Goal: Task Accomplishment & Management: Complete application form

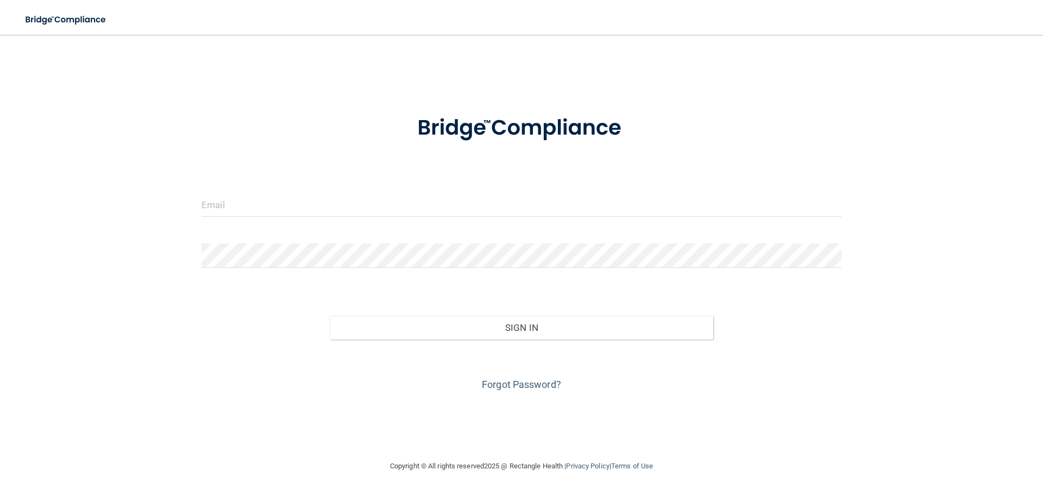
click at [400, 186] on form "Invalid email/password. You don't have permission to access that page. Sign In …" at bounding box center [522, 246] width 640 height 293
click at [382, 204] on input "email" at bounding box center [522, 204] width 640 height 24
type input "[EMAIL_ADDRESS][DOMAIN_NAME]"
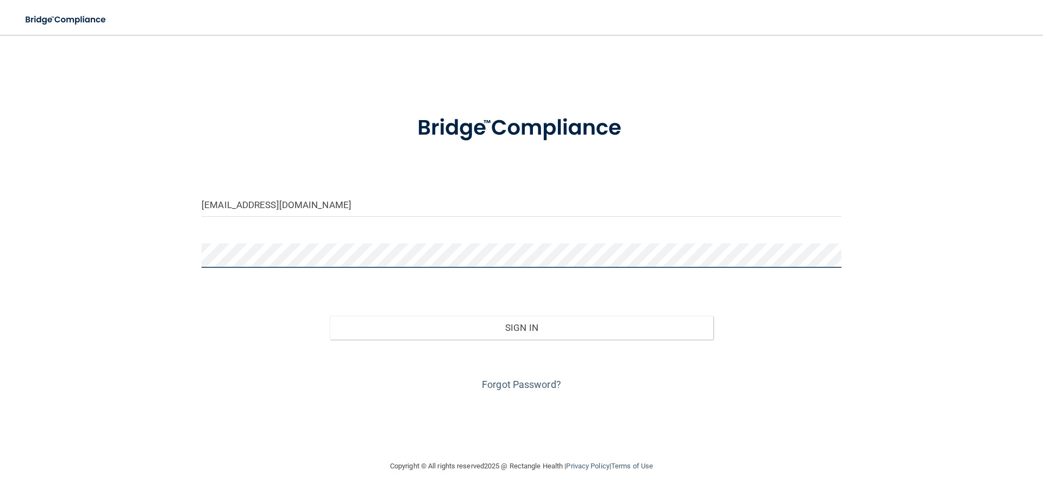
click at [330, 316] on button "Sign In" at bounding box center [522, 328] width 384 height 24
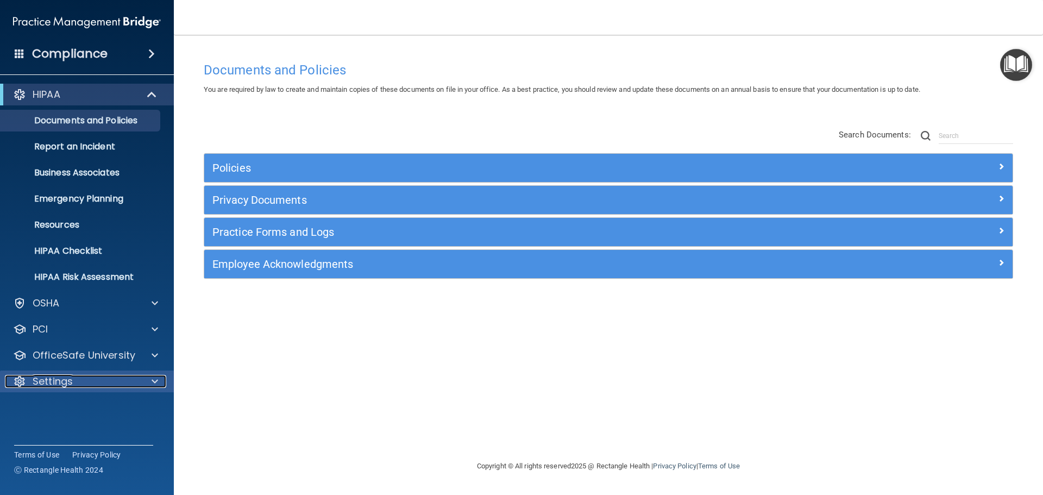
click at [148, 381] on div at bounding box center [153, 381] width 27 height 13
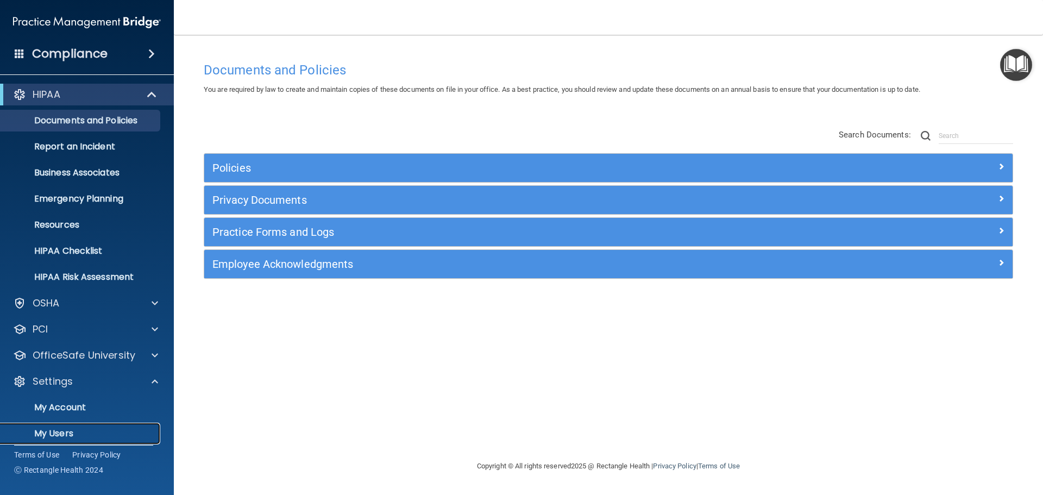
click at [74, 431] on p "My Users" at bounding box center [81, 433] width 148 height 11
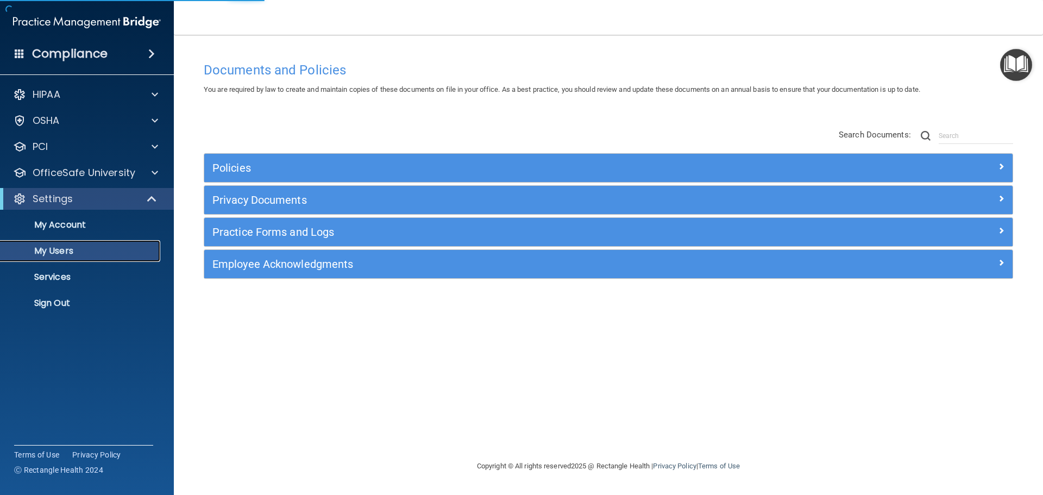
select select "20"
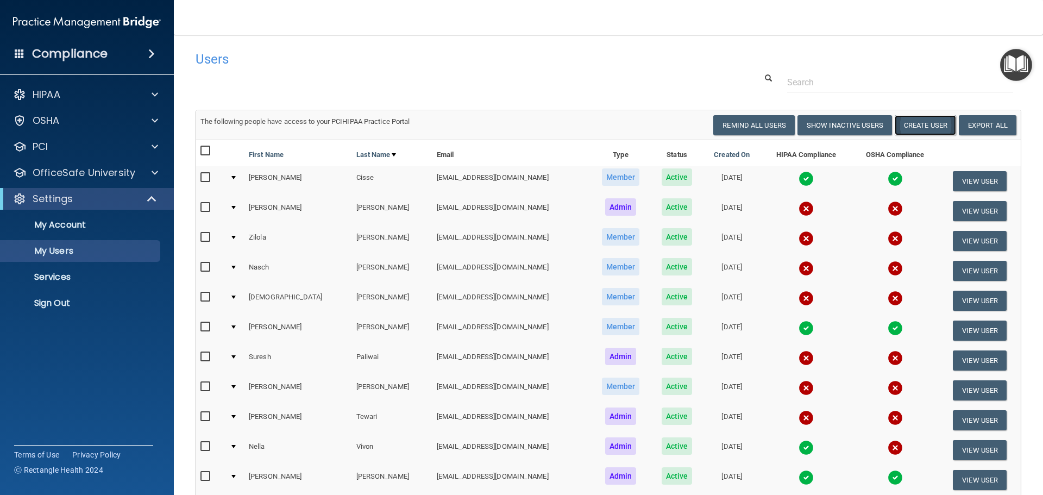
click at [929, 129] on button "Create User" at bounding box center [925, 125] width 61 height 20
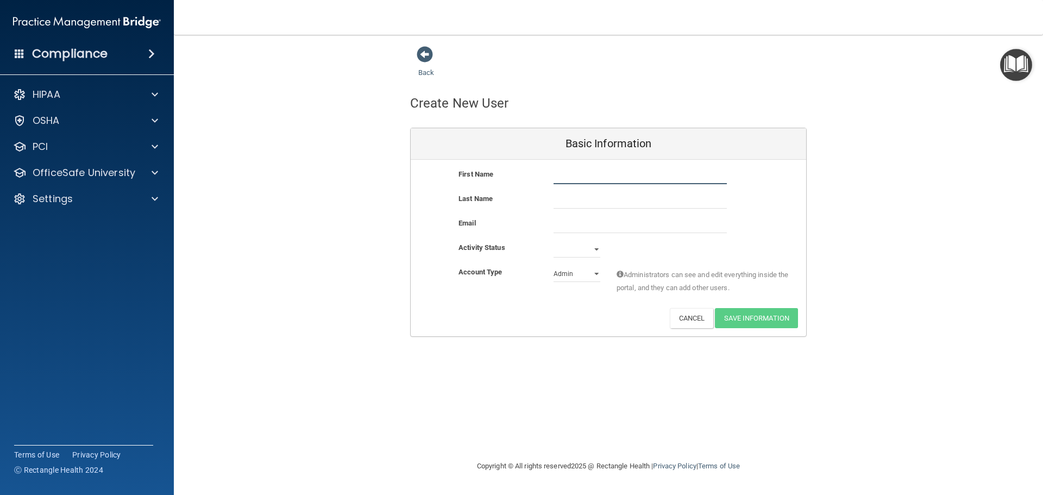
click at [596, 174] on input "text" at bounding box center [639, 176] width 173 height 16
type input "[PERSON_NAME]"
click at [595, 205] on input "text" at bounding box center [639, 200] width 173 height 16
type input "cross"
click at [596, 230] on input "email" at bounding box center [639, 225] width 173 height 16
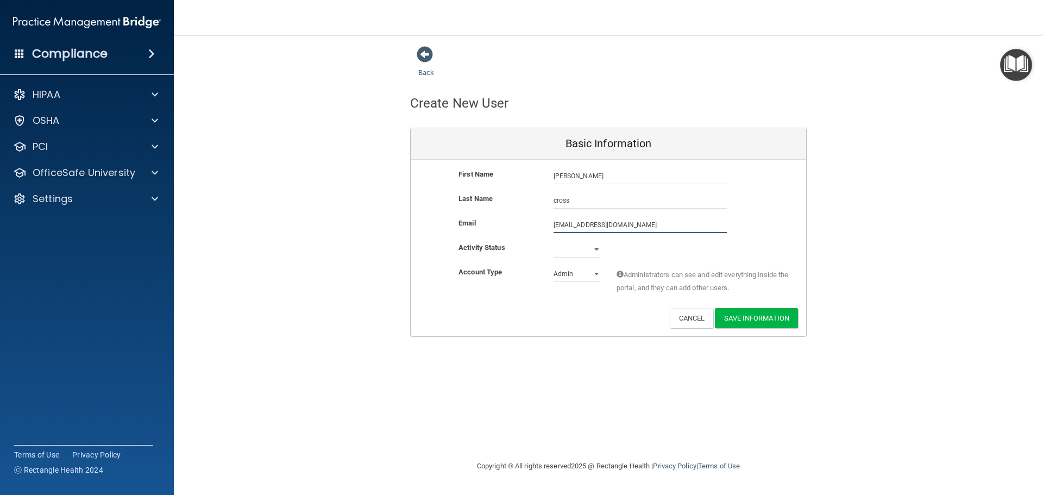
type input "[EMAIL_ADDRESS][DOMAIN_NAME]"
click at [599, 270] on select "Admin Member" at bounding box center [576, 274] width 47 height 16
select select "practice_member"
click at [553, 266] on select "Admin Member" at bounding box center [576, 274] width 47 height 16
click at [765, 318] on button "Save Information" at bounding box center [756, 318] width 83 height 20
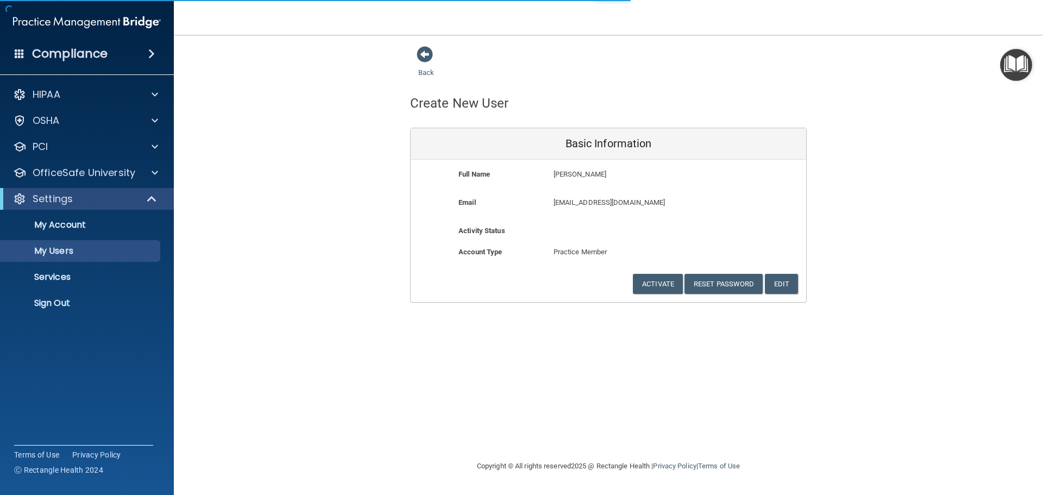
select select "20"
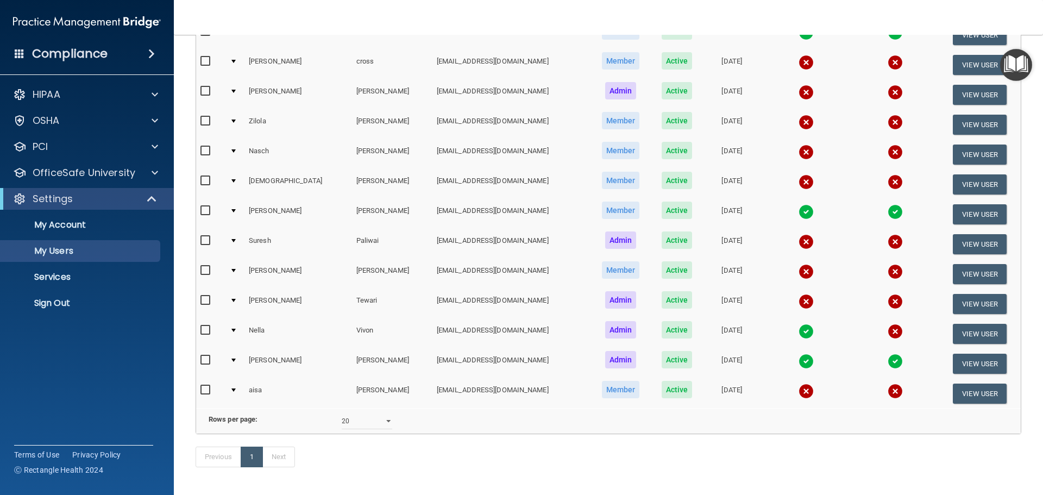
scroll to position [237, 0]
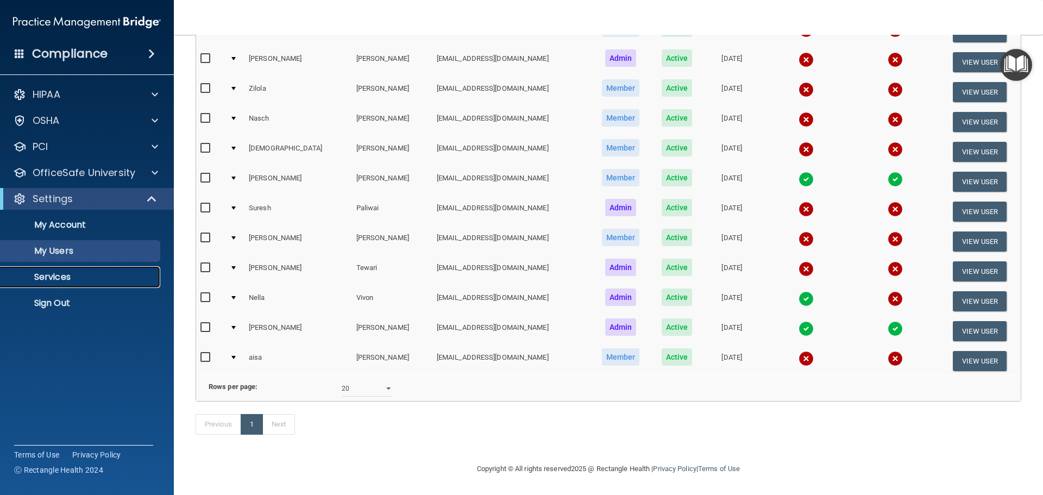
click at [56, 270] on link "Services" at bounding box center [74, 277] width 171 height 22
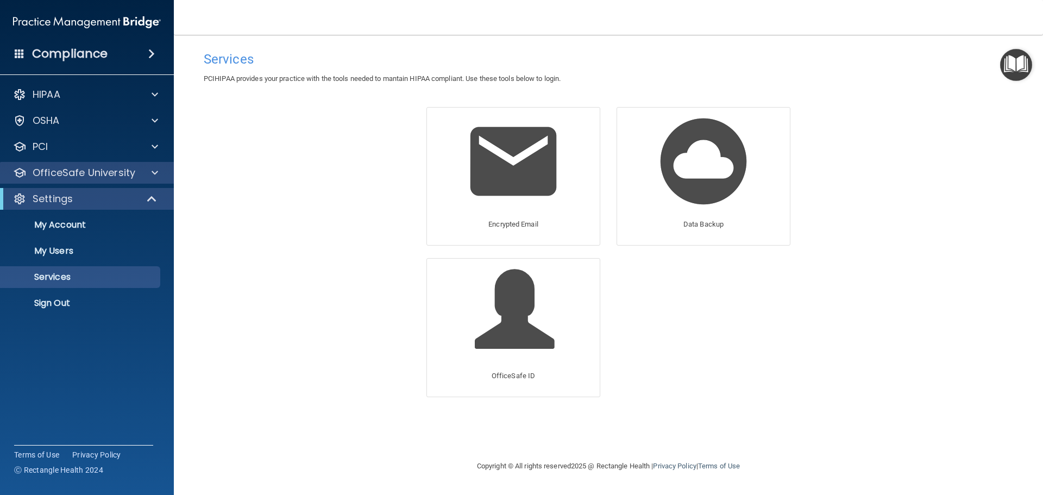
click at [154, 165] on div "OfficeSafe University" at bounding box center [87, 173] width 174 height 22
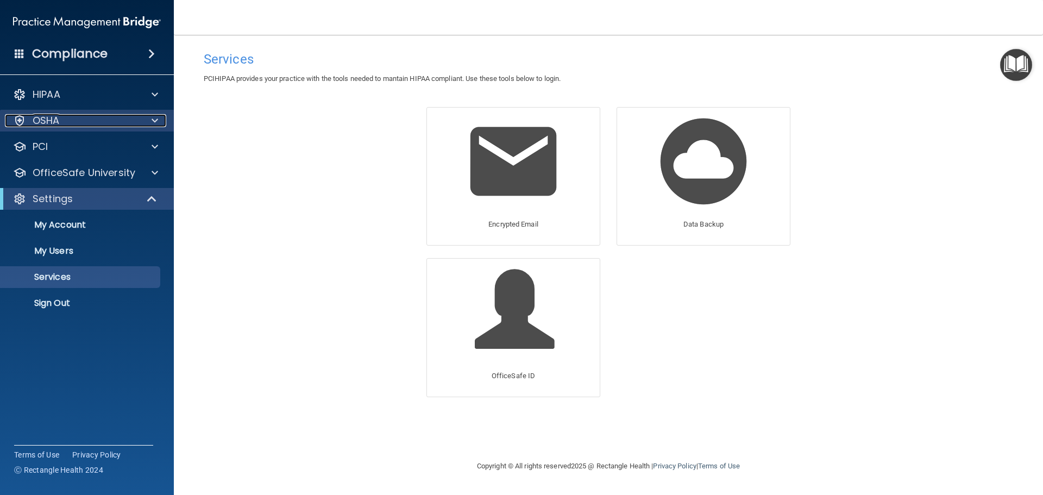
click at [62, 115] on div "OSHA" at bounding box center [72, 120] width 135 height 13
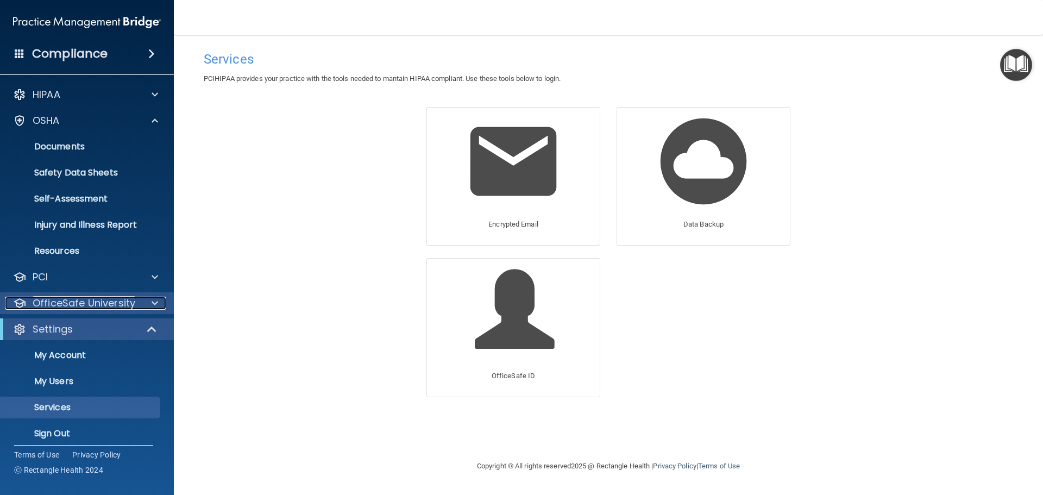
click at [140, 303] on div at bounding box center [153, 303] width 27 height 13
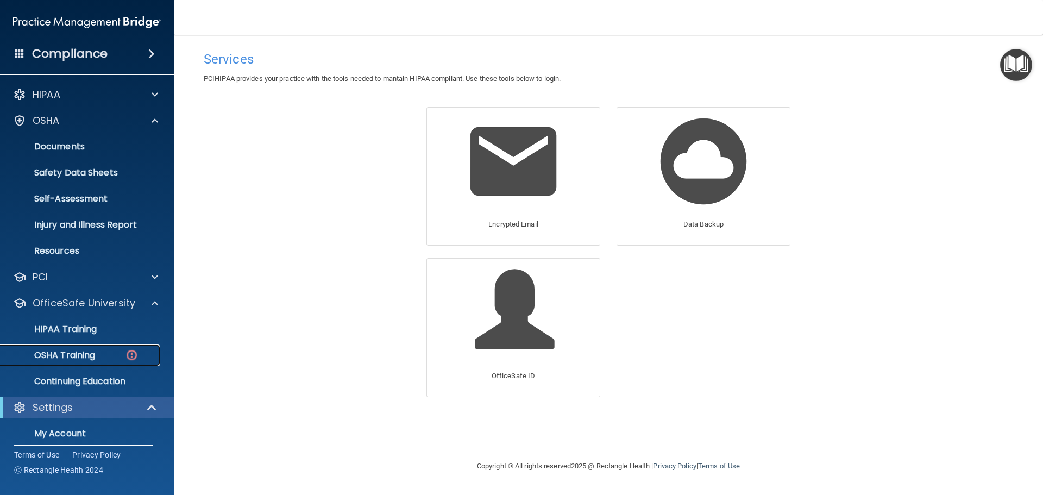
click at [116, 354] on div "OSHA Training" at bounding box center [81, 355] width 148 height 11
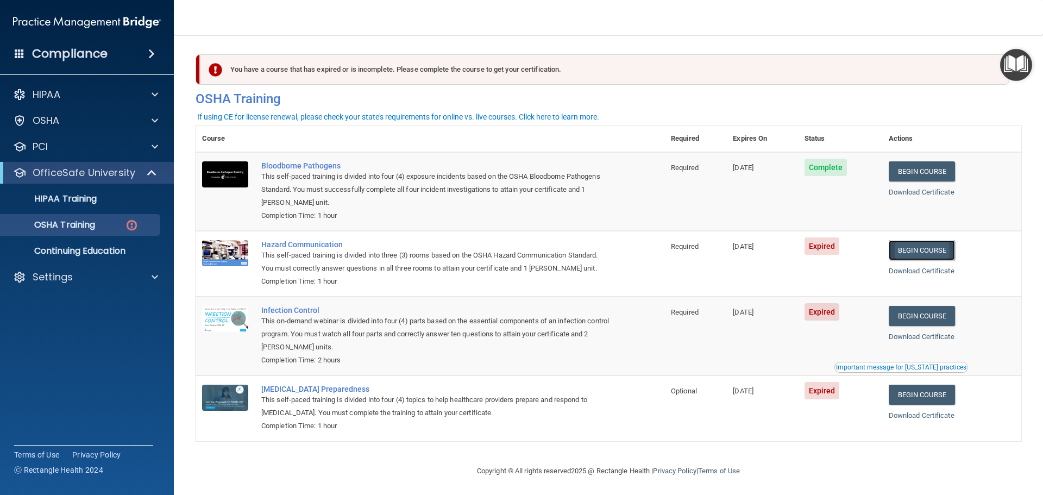
click at [948, 253] on link "Begin Course" at bounding box center [922, 250] width 66 height 20
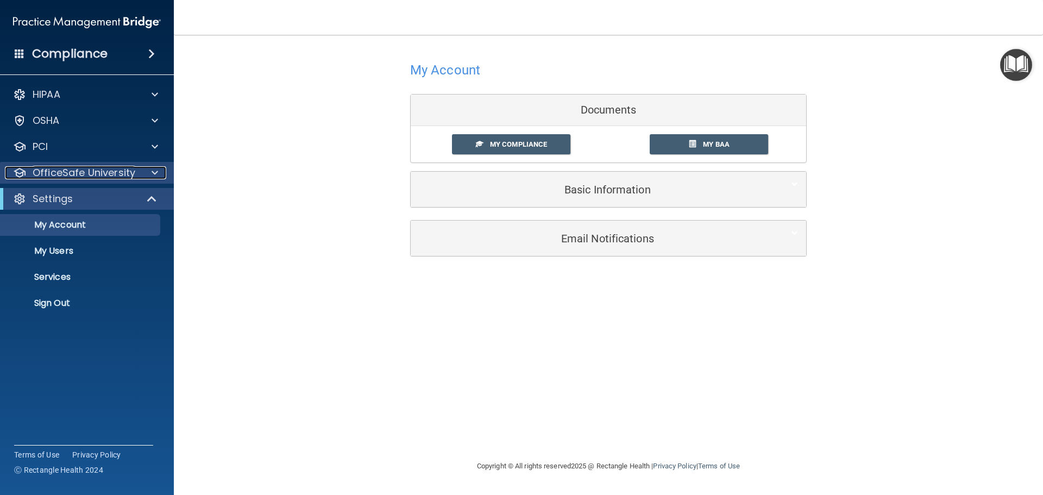
click at [119, 172] on p "OfficeSafe University" at bounding box center [84, 172] width 103 height 13
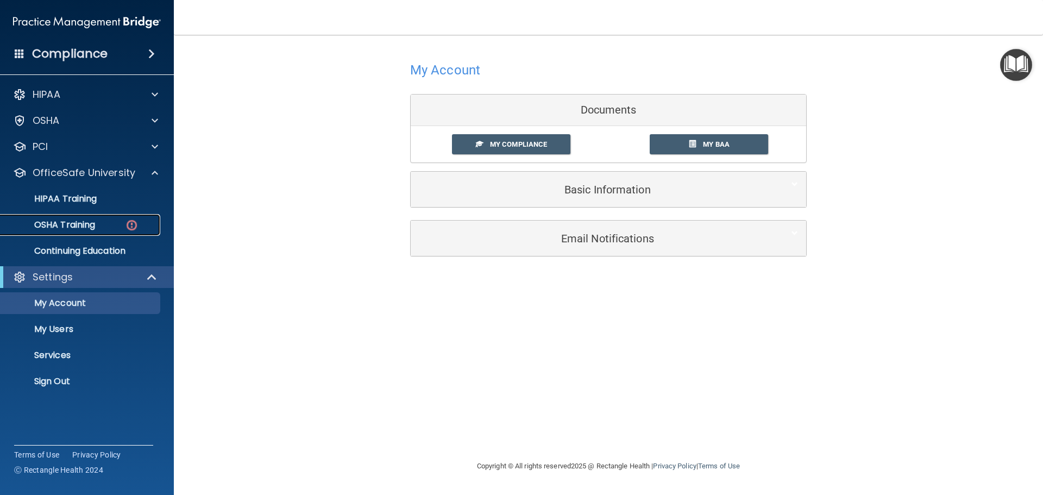
click at [115, 222] on div "OSHA Training" at bounding box center [81, 224] width 148 height 11
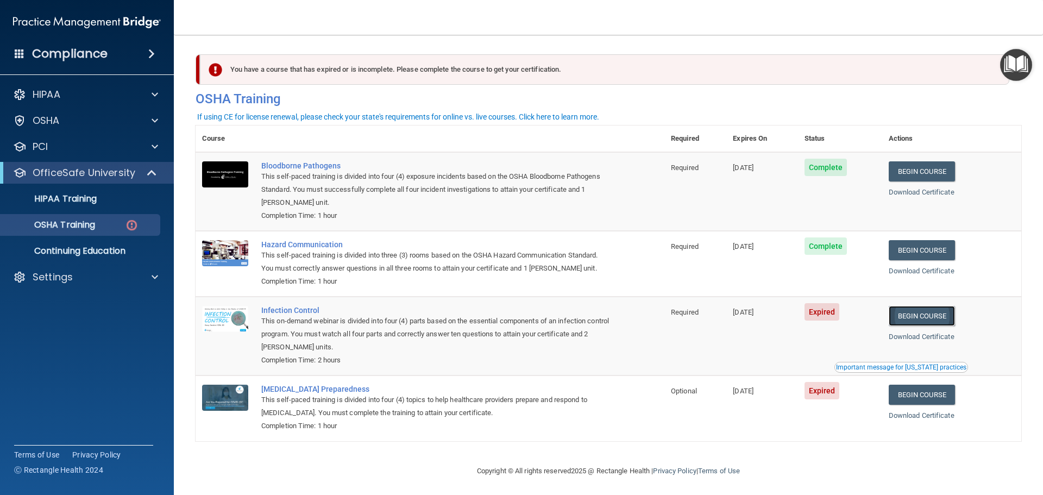
click at [923, 320] on link "Begin Course" at bounding box center [922, 316] width 66 height 20
